Goal: Task Accomplishment & Management: Manage account settings

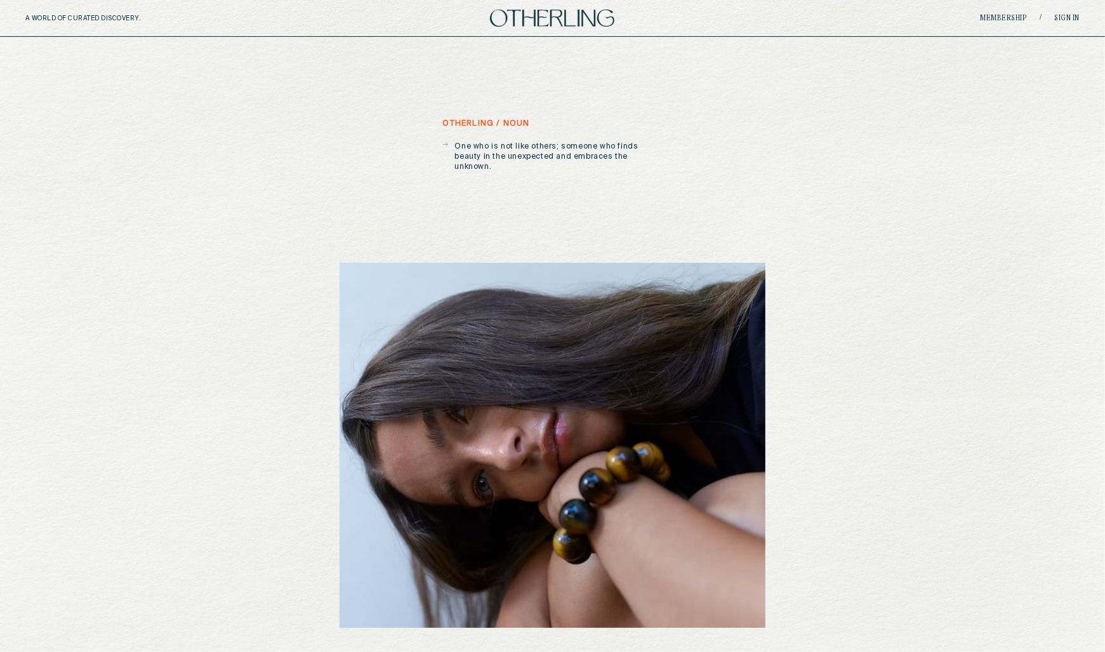
click at [1061, 13] on div "Membership / Sign in" at bounding box center [904, 18] width 352 height 10
click at [1072, 23] on div "A WORLD OF CURATED DISCOVERY. Membership / Sign in" at bounding box center [552, 18] width 1105 height 37
click at [1070, 16] on link "Sign in" at bounding box center [1067, 19] width 25 height 8
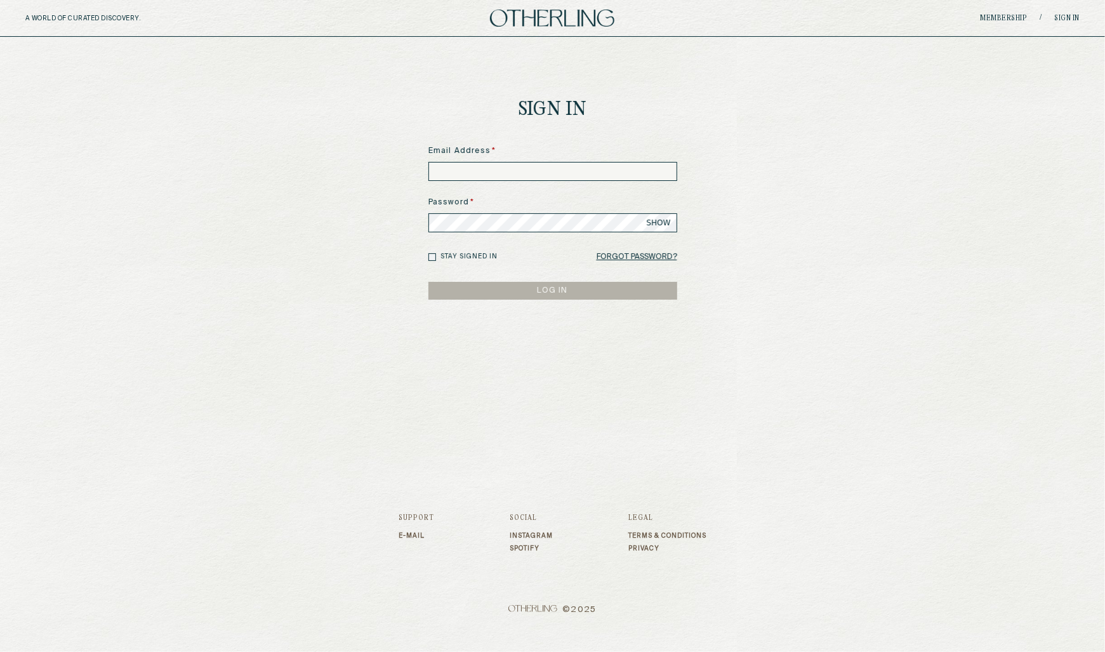
type input "**********"
click at [525, 294] on button "LOG IN" at bounding box center [553, 291] width 249 height 18
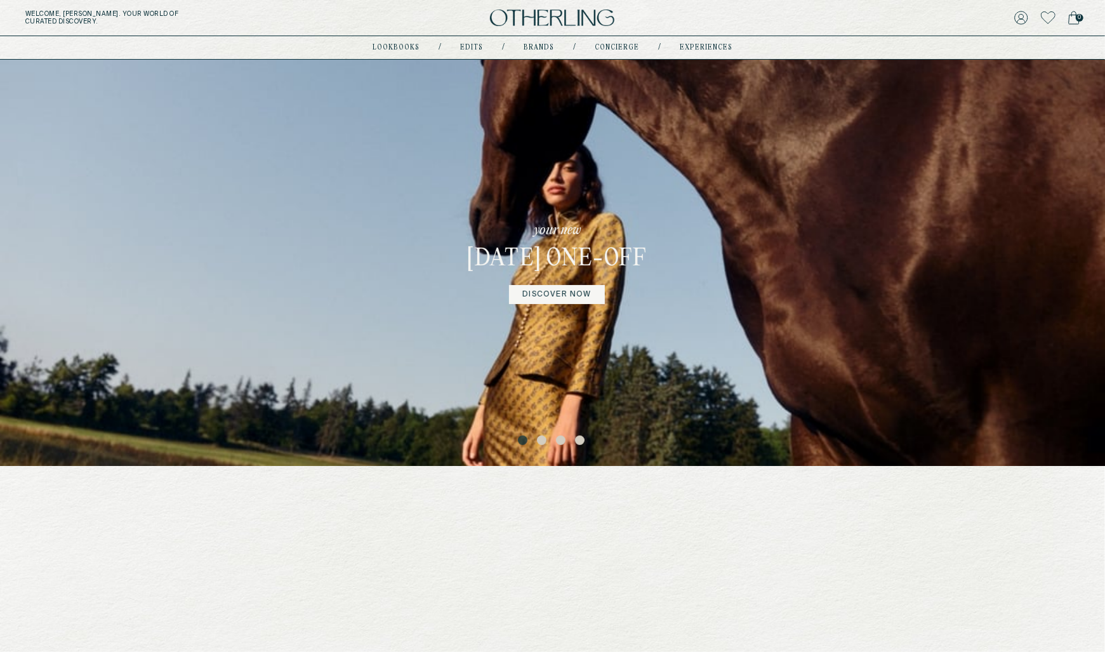
click at [543, 439] on button "2" at bounding box center [543, 442] width 13 height 13
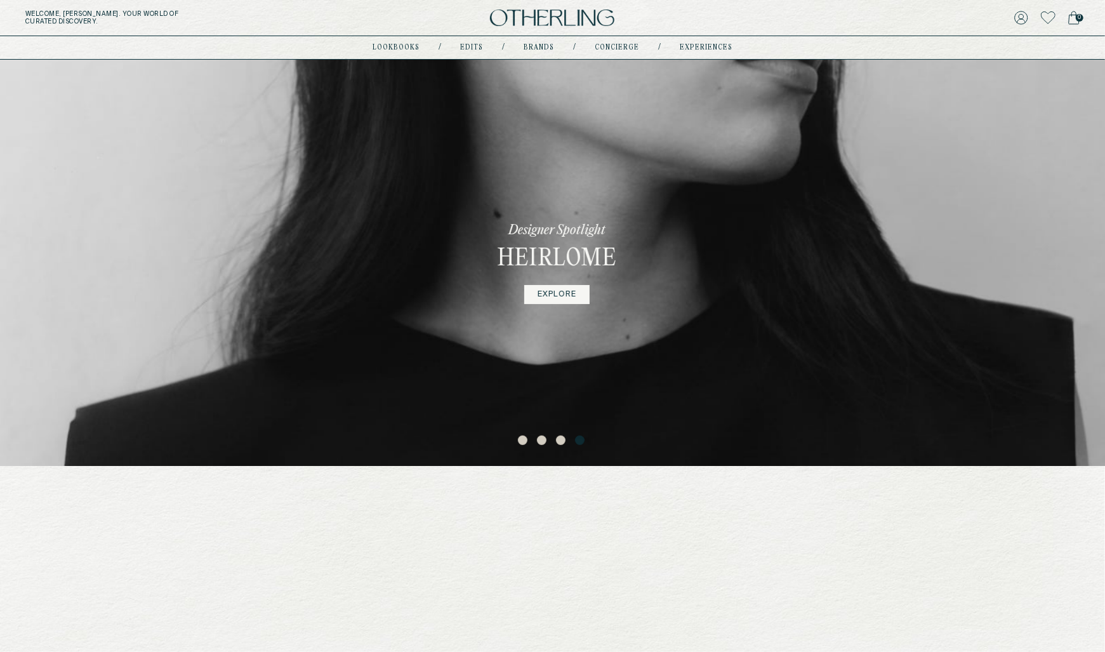
click at [522, 439] on button "1" at bounding box center [524, 442] width 13 height 13
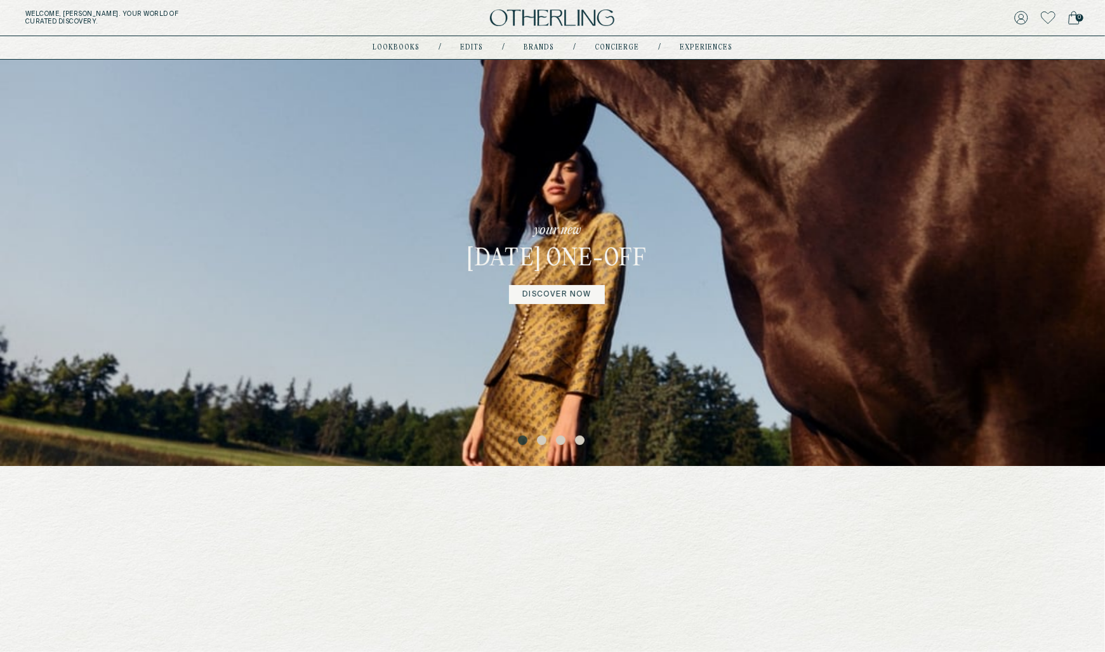
click at [539, 442] on button "2" at bounding box center [543, 442] width 13 height 13
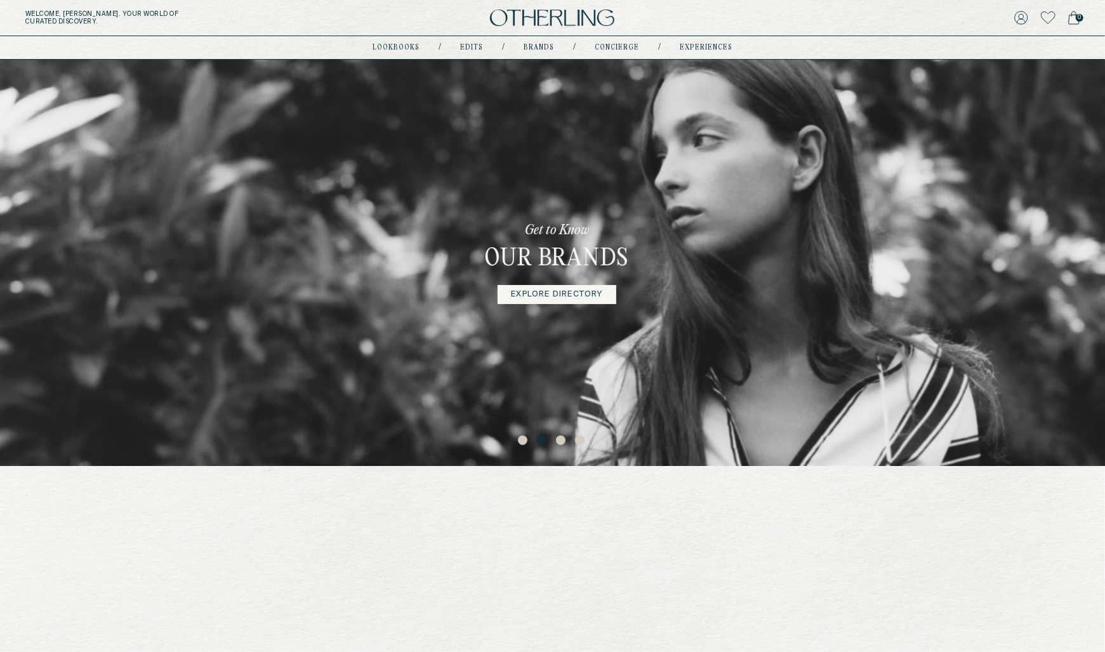
click at [561, 441] on button "3" at bounding box center [562, 442] width 13 height 13
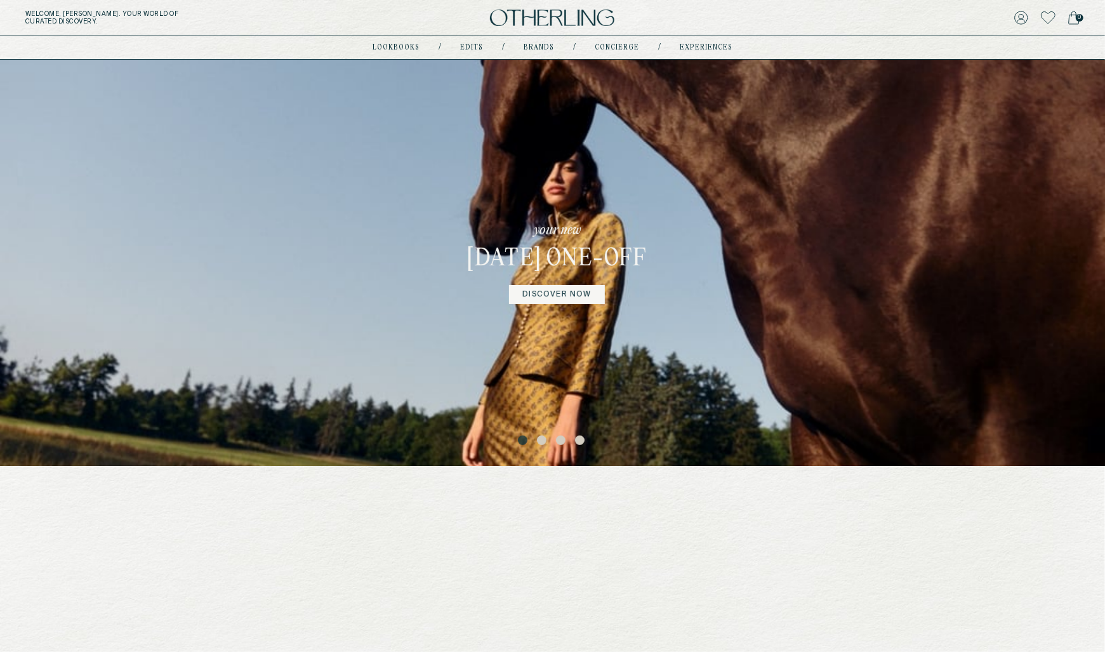
click at [542, 436] on button "2" at bounding box center [543, 442] width 13 height 13
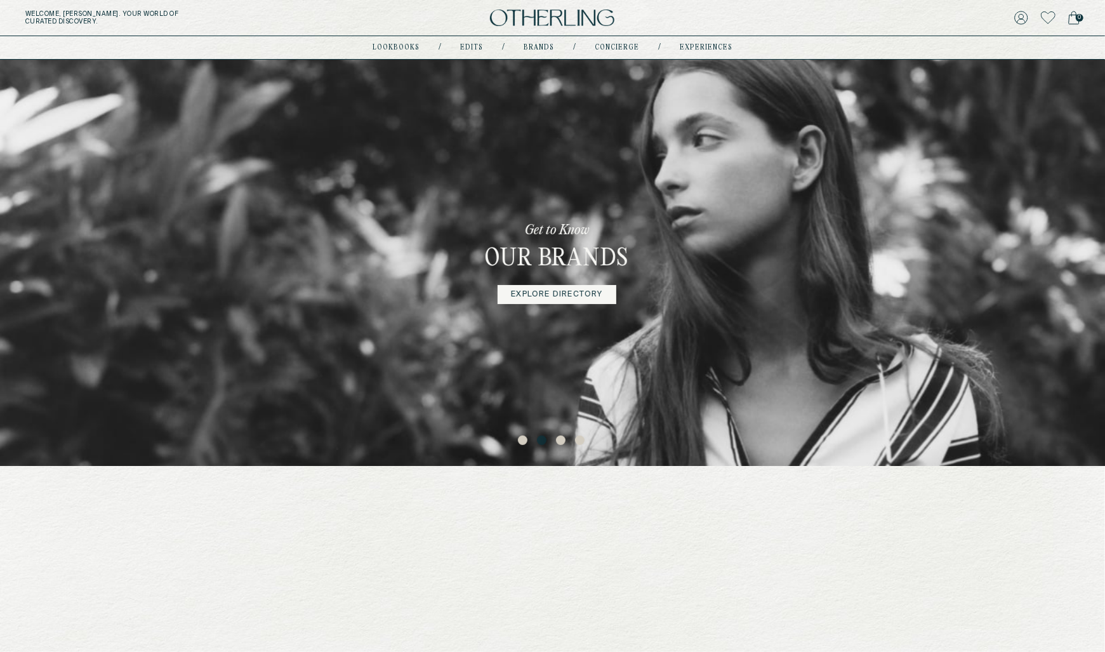
click at [557, 439] on button "3" at bounding box center [562, 442] width 13 height 13
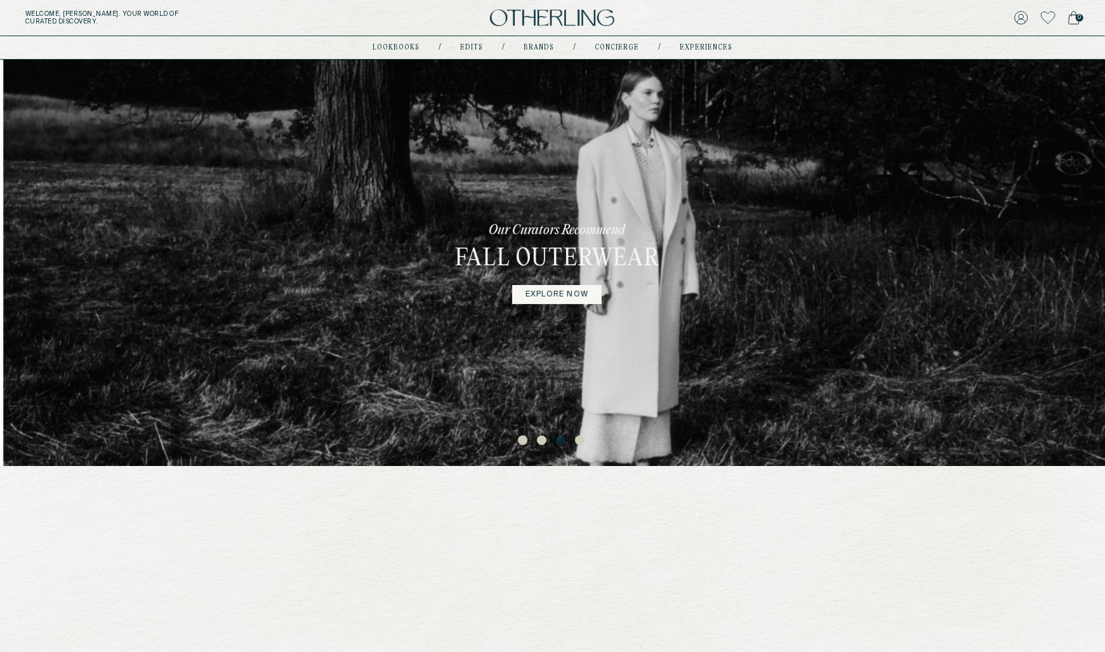
click at [576, 442] on button "4" at bounding box center [581, 442] width 13 height 13
